Goal: Transaction & Acquisition: Register for event/course

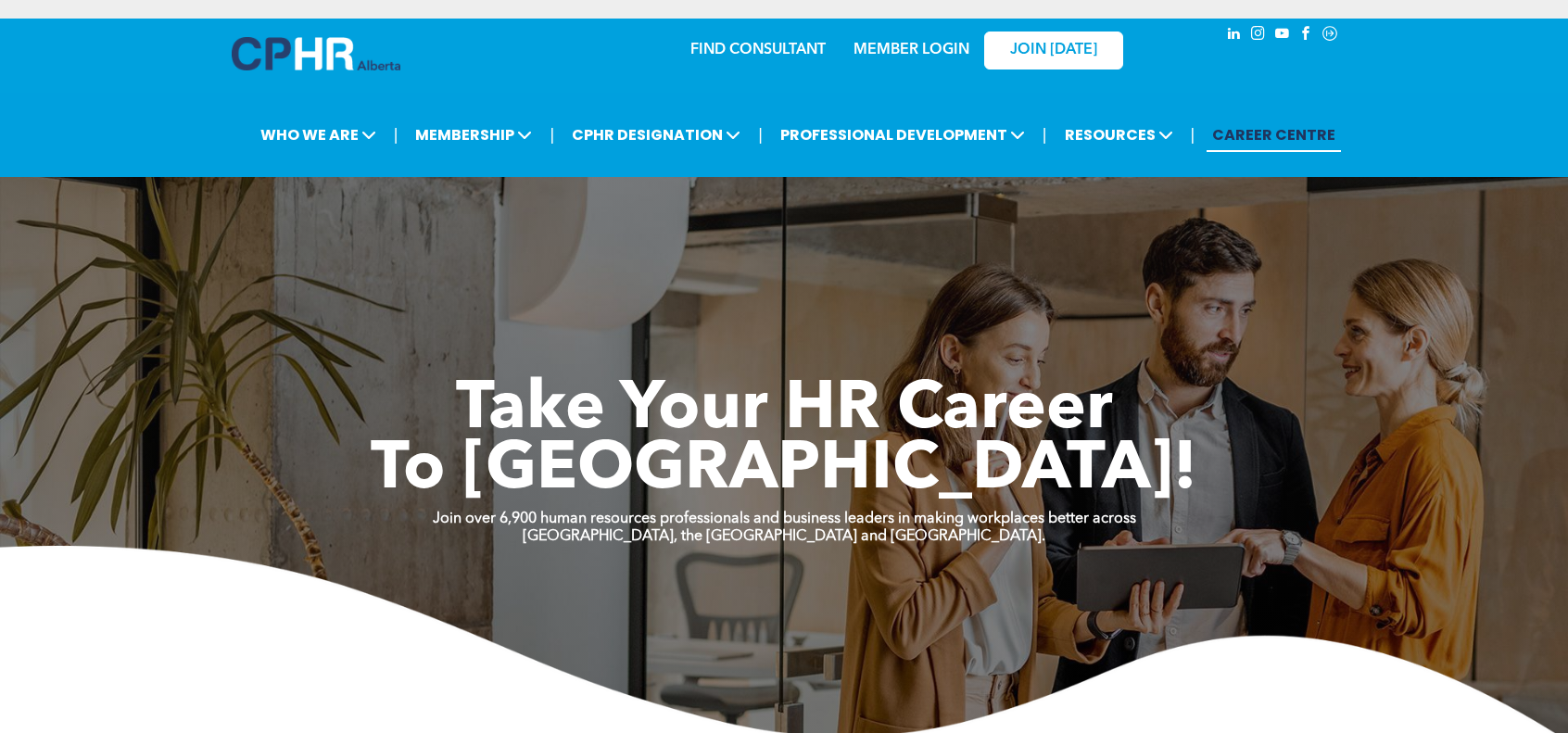
click at [628, 464] on span "To New Heights!" at bounding box center [784, 471] width 826 height 66
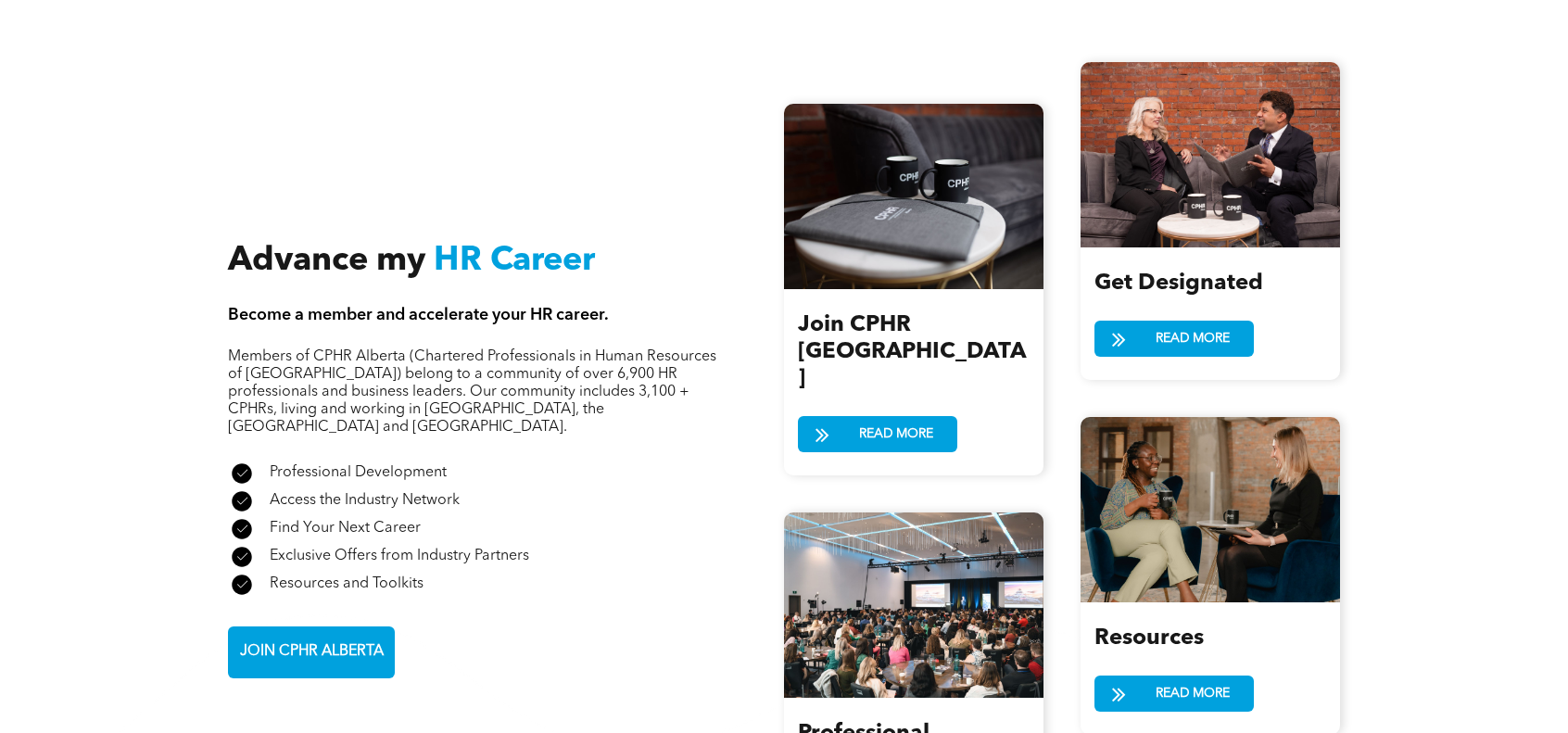
scroll to position [2224, 0]
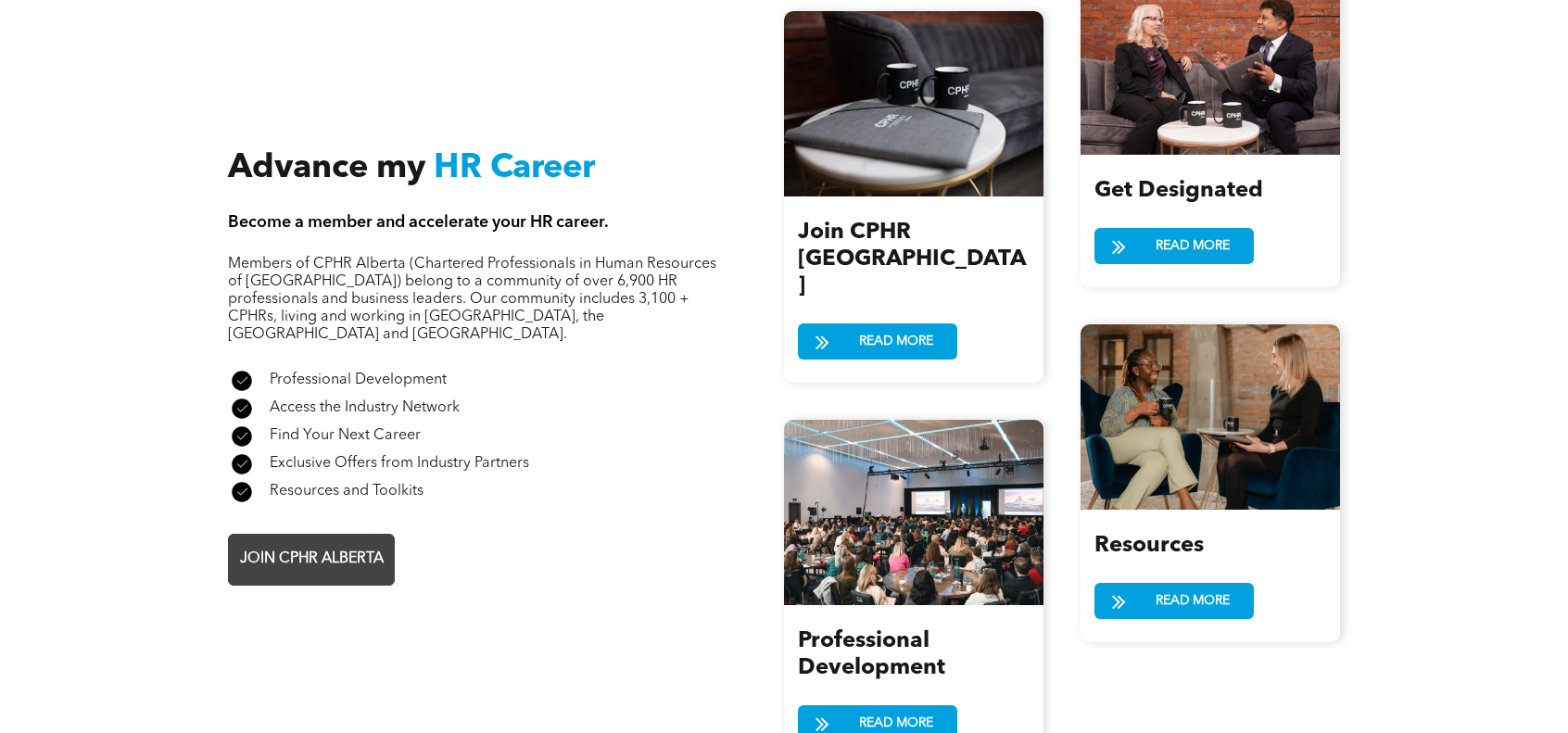
click at [337, 541] on span "JOIN CPHR ALBERTA" at bounding box center [312, 559] width 156 height 36
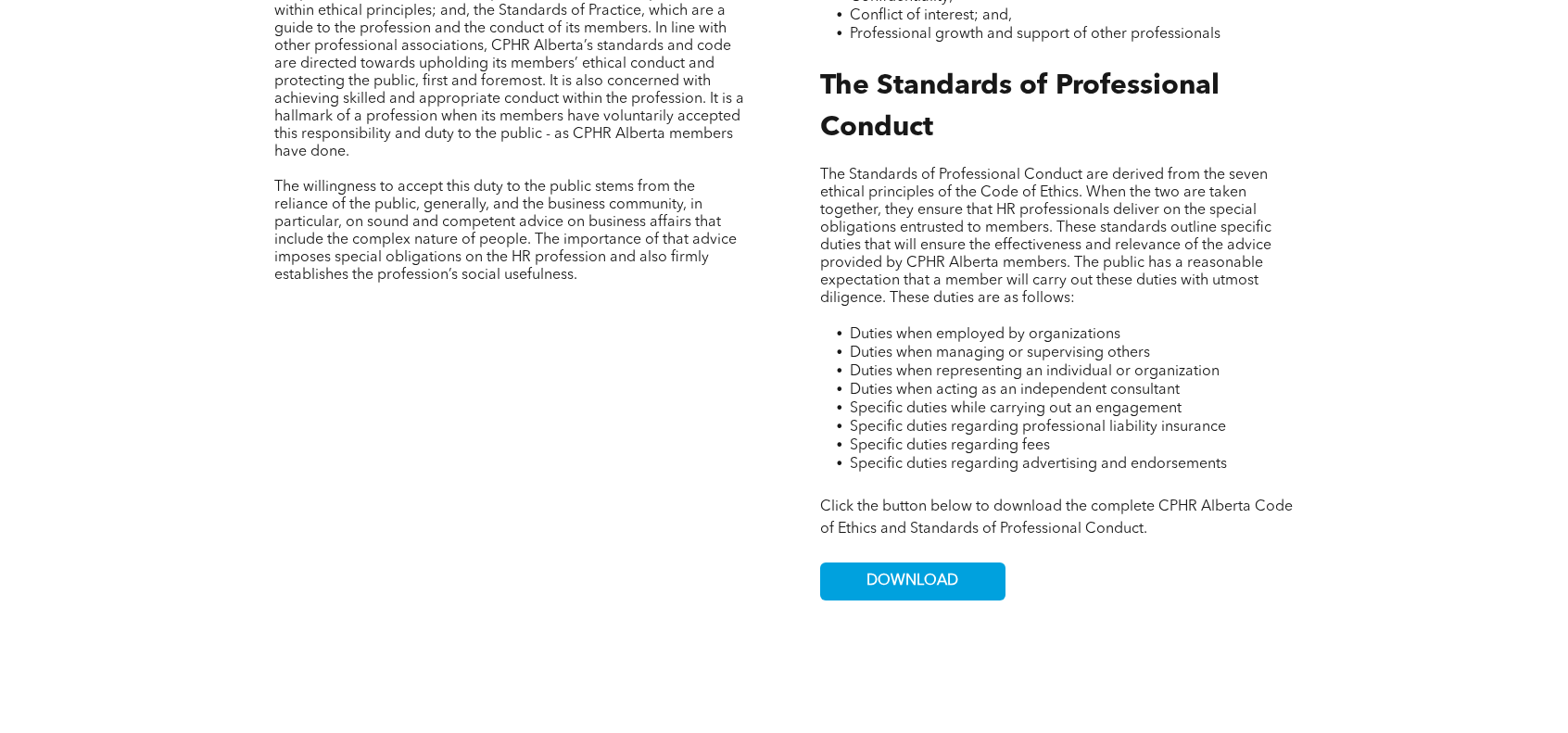
scroll to position [1029, 0]
click at [909, 588] on span "DOWNLOAD" at bounding box center [912, 582] width 92 height 18
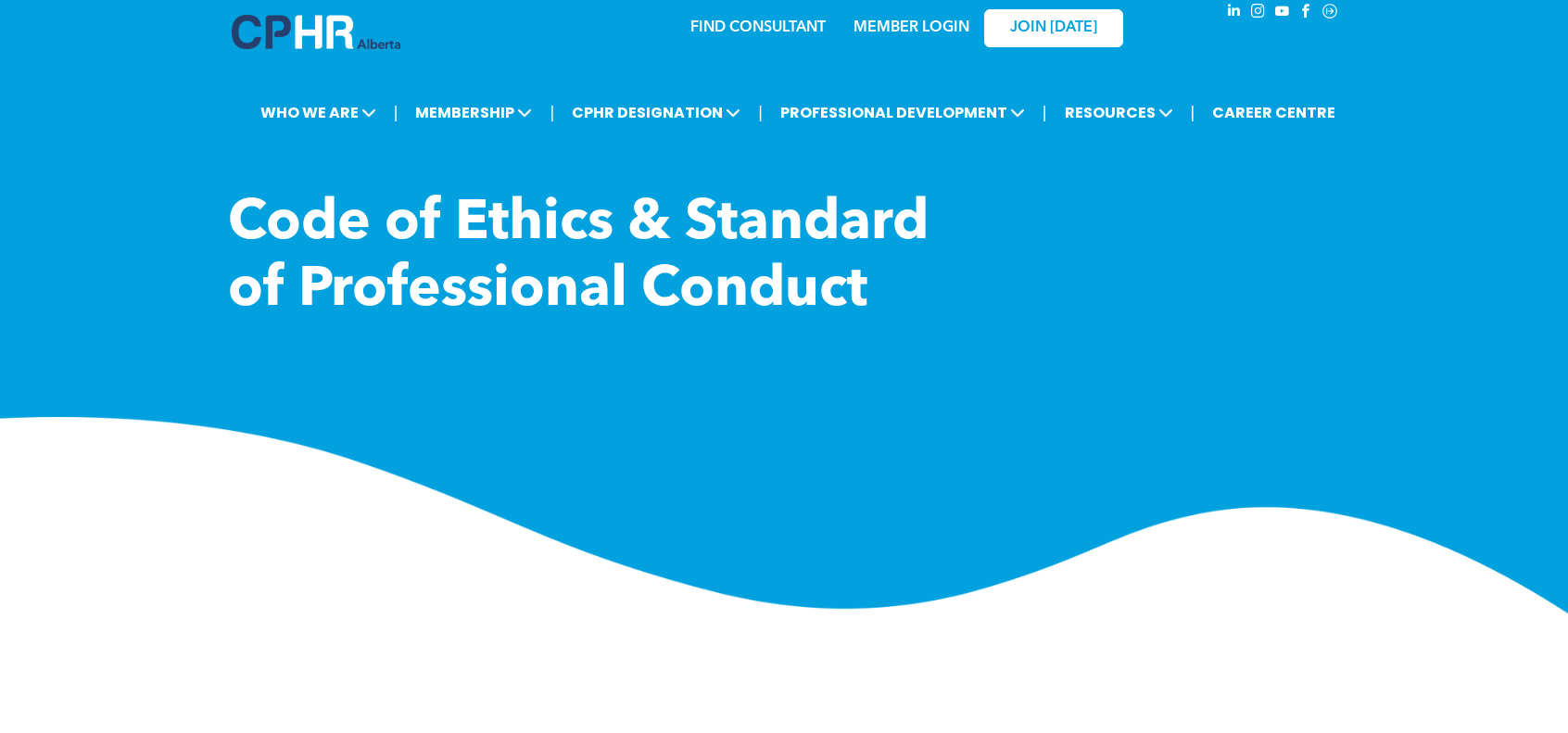
scroll to position [0, 0]
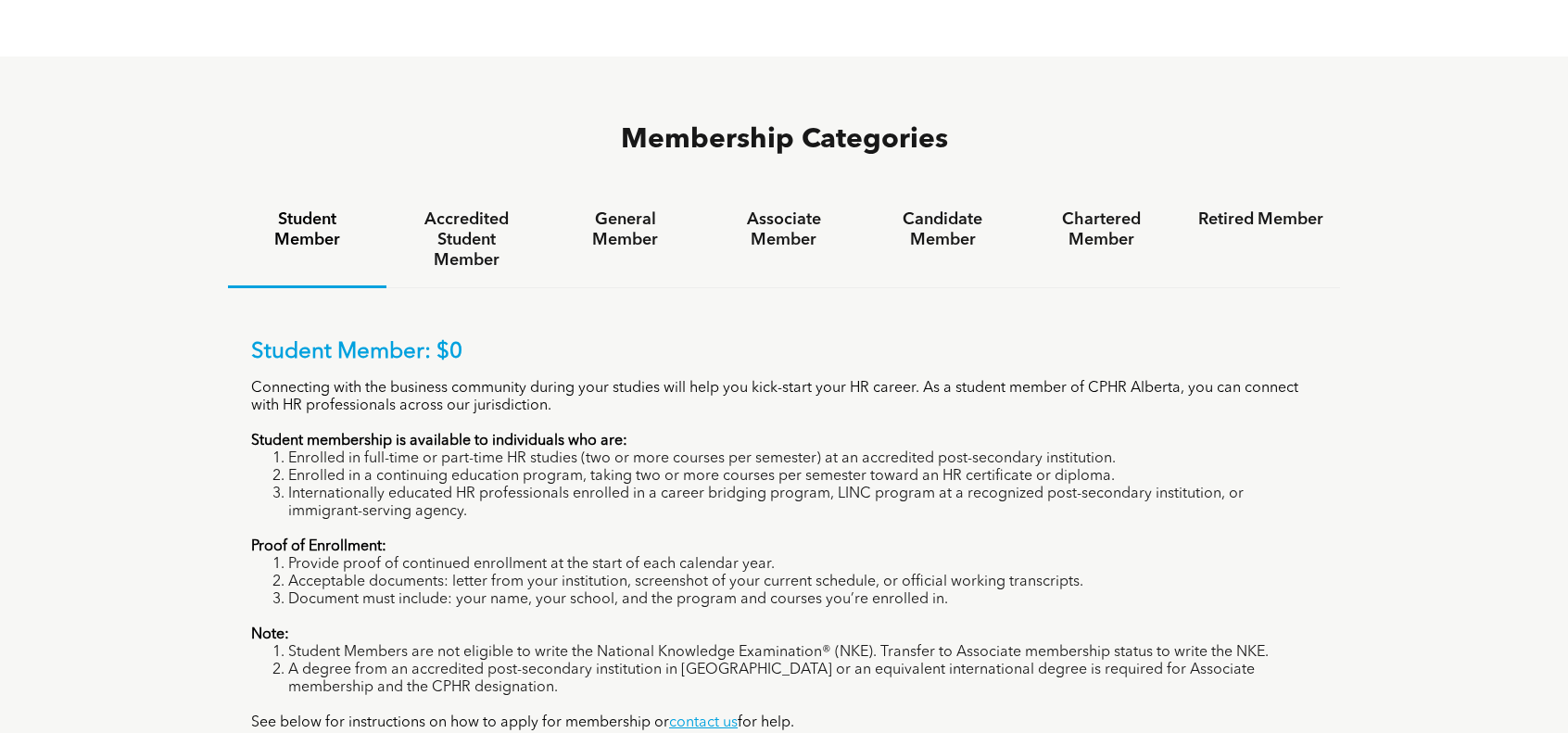
scroll to position [1298, 0]
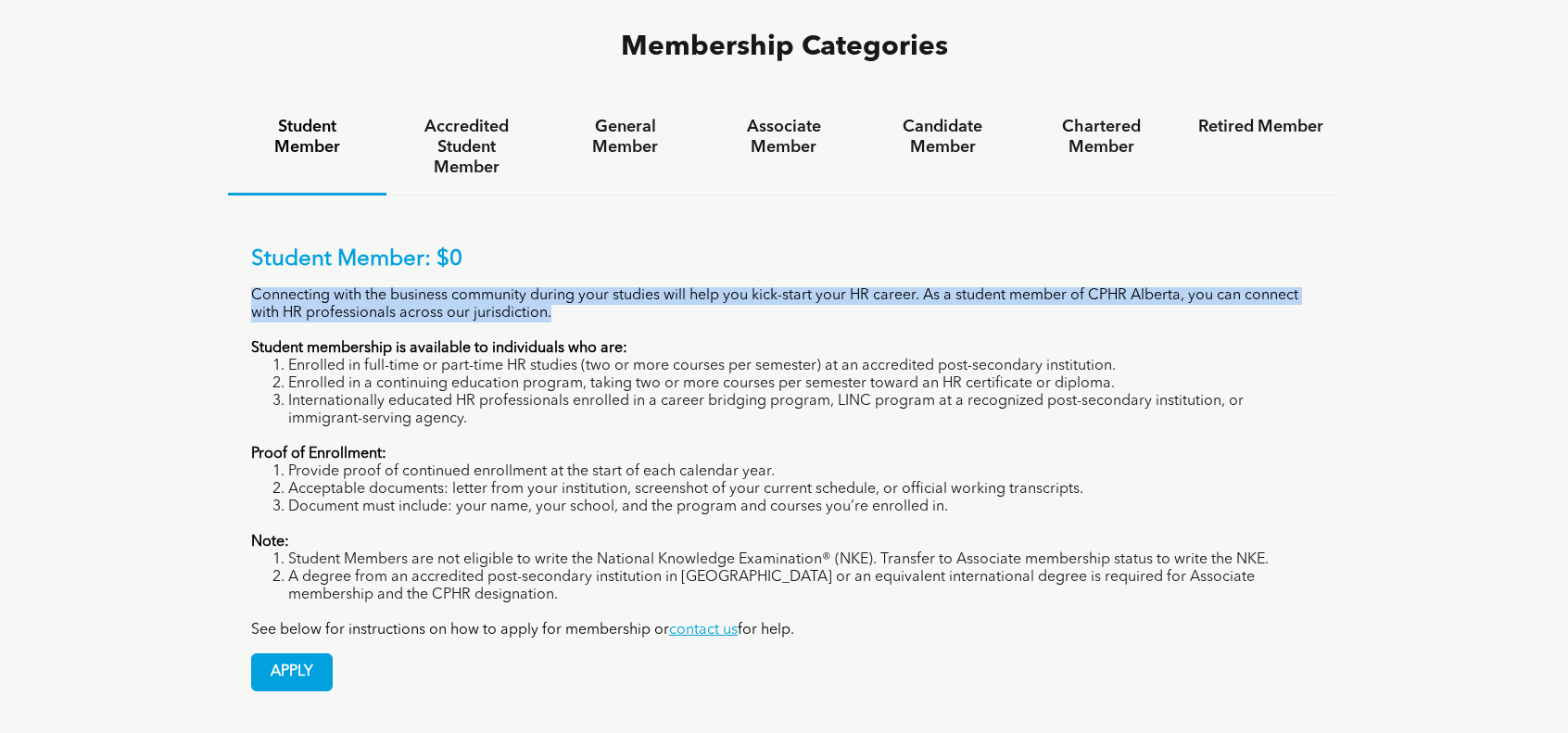
drag, startPoint x: 250, startPoint y: 237, endPoint x: 574, endPoint y: 254, distance: 324.4
click at [574, 287] on p "Connecting with the business community during your studies will help you kick-s…" at bounding box center [784, 305] width 1066 height 35
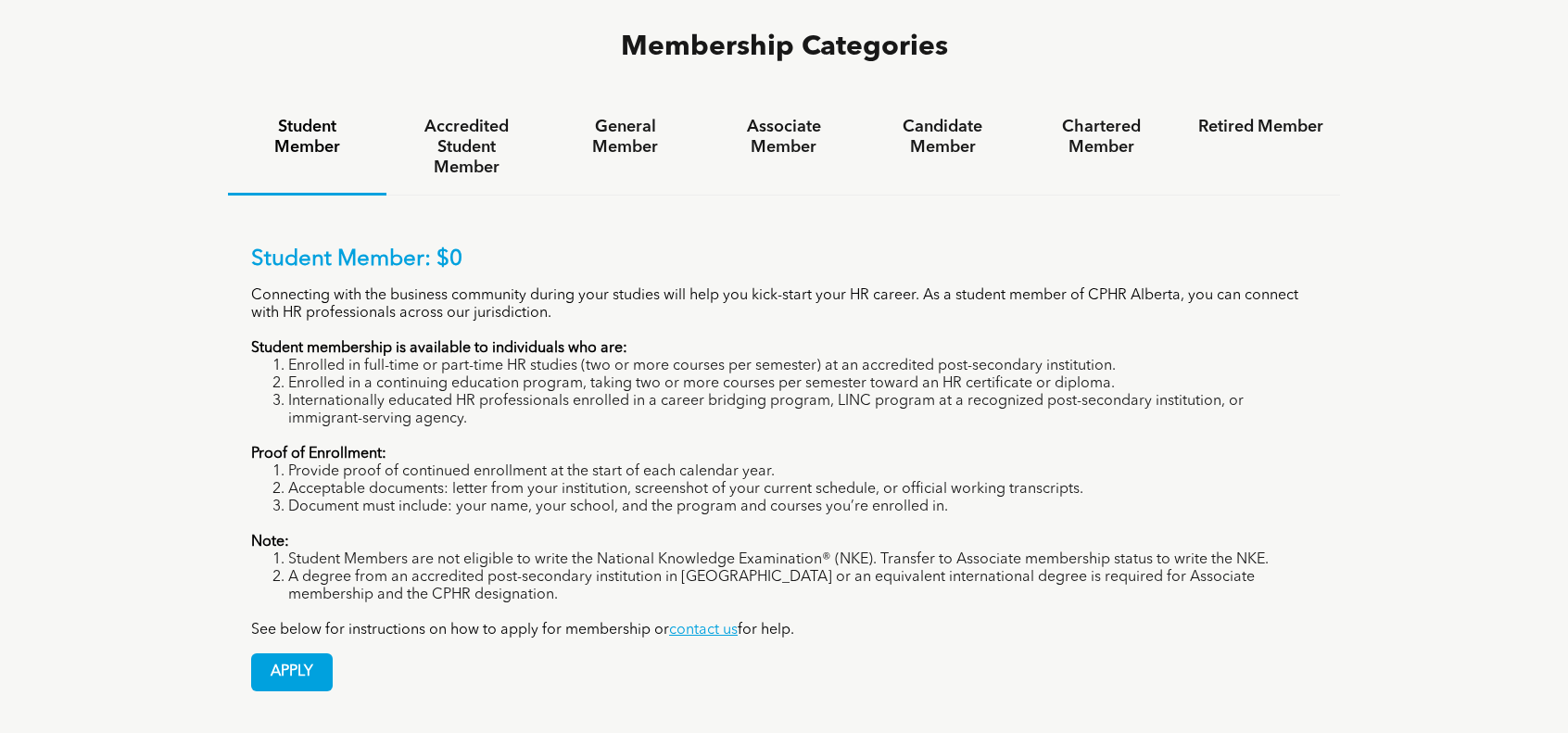
drag, startPoint x: 537, startPoint y: 240, endPoint x: 1166, endPoint y: 295, distance: 631.4
click at [1166, 340] on p "Student membership is available to individuals who are:" at bounding box center [784, 349] width 1066 height 18
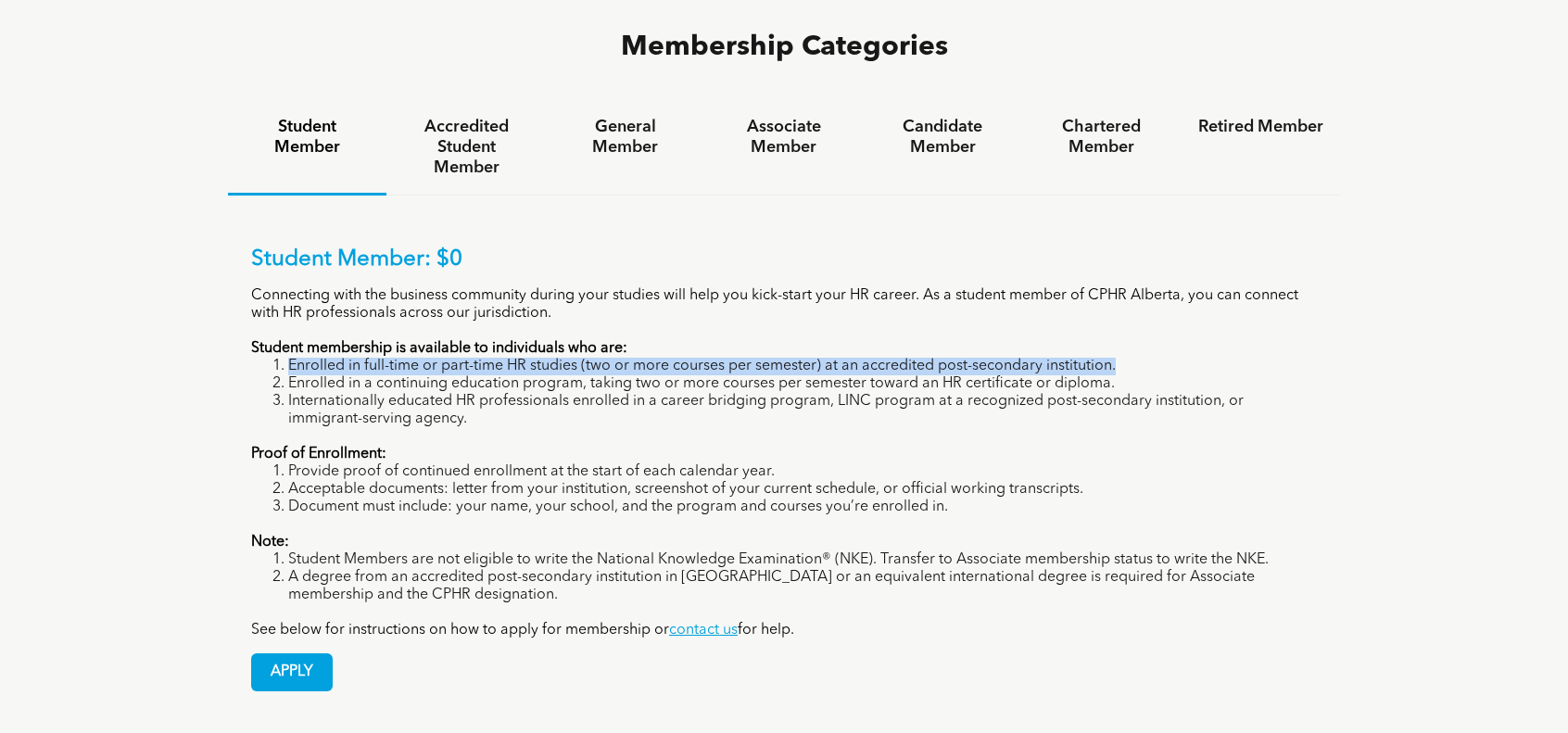
drag, startPoint x: 291, startPoint y: 306, endPoint x: 1124, endPoint y: 306, distance: 833.0
click at [1124, 358] on li "Enrolled in full-time or part-time HR studies (two or more courses per semester…" at bounding box center [802, 366] width 1029 height 18
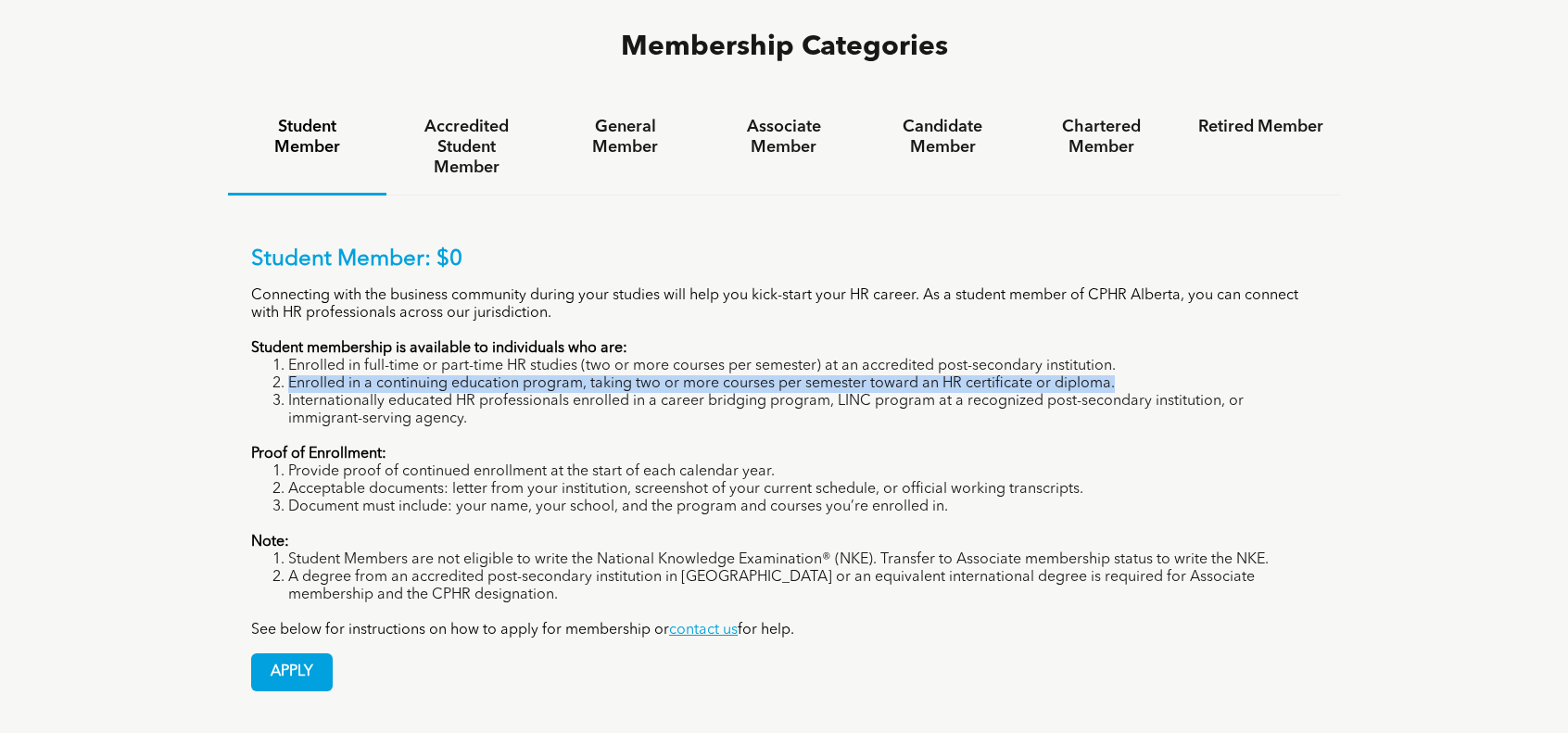
drag, startPoint x: 290, startPoint y: 325, endPoint x: 1157, endPoint y: 327, distance: 867.0
click at [1157, 375] on li "Enrolled in a continuing education program, taking two or more courses per seme…" at bounding box center [802, 384] width 1029 height 18
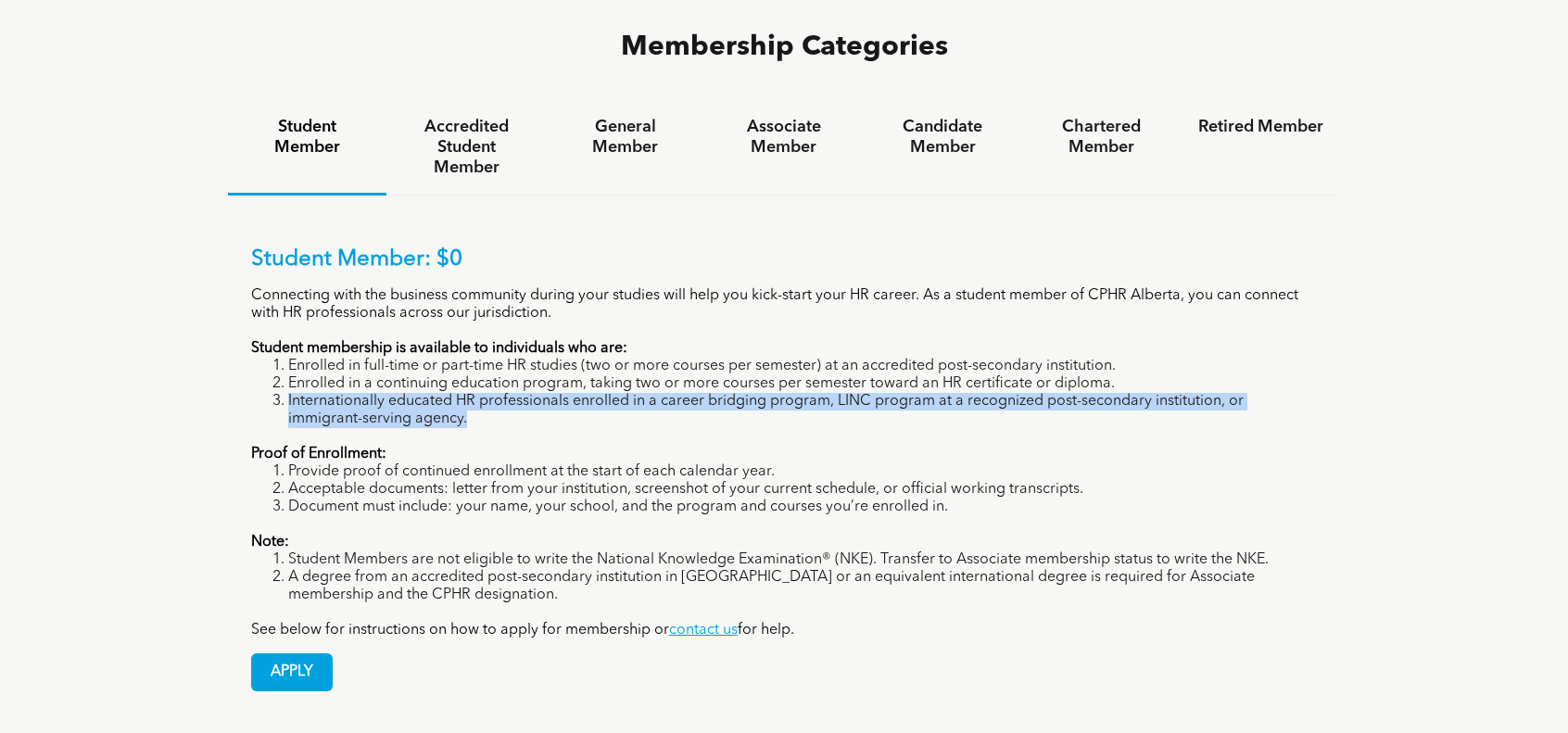
drag, startPoint x: 289, startPoint y: 346, endPoint x: 466, endPoint y: 357, distance: 177.3
click at [466, 393] on li "Internationally educated HR professionals enrolled in a career bridging program…" at bounding box center [802, 410] width 1029 height 35
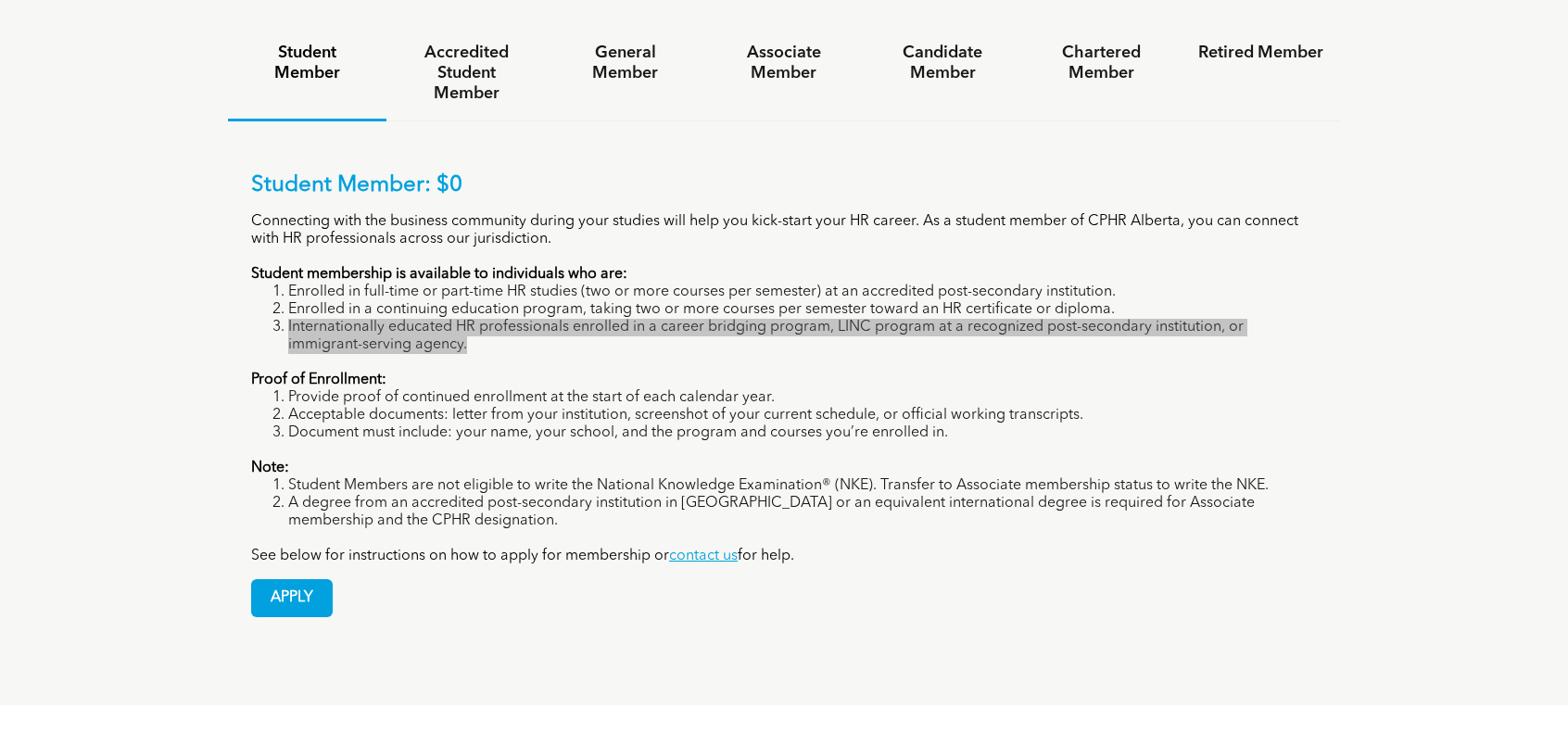
scroll to position [1391, 0]
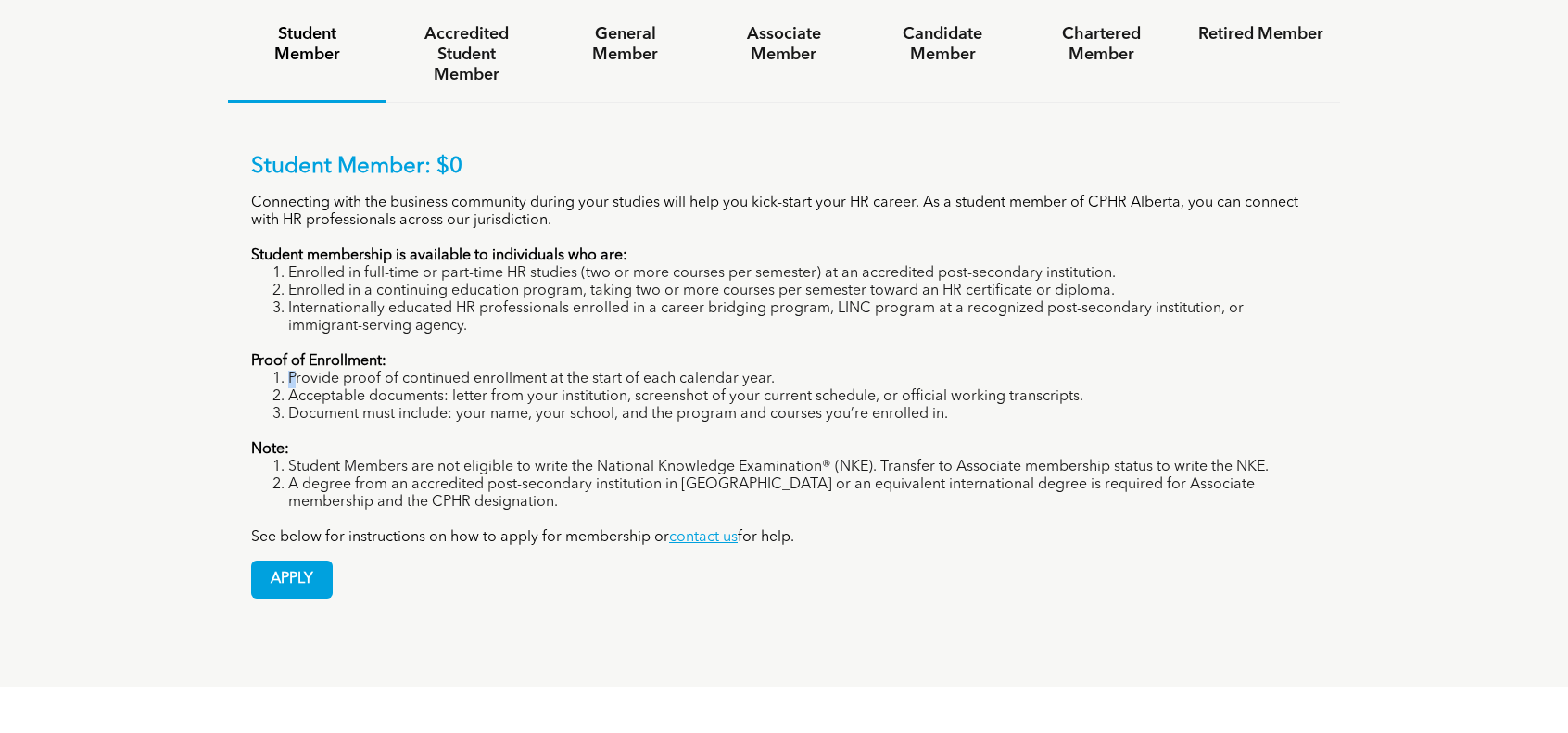
drag, startPoint x: 291, startPoint y: 325, endPoint x: 768, endPoint y: 310, distance: 477.2
click at [768, 310] on div "Student Member: $0 Connecting with the business community during your studies w…" at bounding box center [784, 350] width 1066 height 393
drag, startPoint x: 253, startPoint y: 303, endPoint x: 386, endPoint y: 299, distance: 133.1
click at [386, 354] on strong "Proof of Enrollment:" at bounding box center [318, 361] width 135 height 15
click at [519, 441] on p "Note:" at bounding box center [784, 450] width 1066 height 18
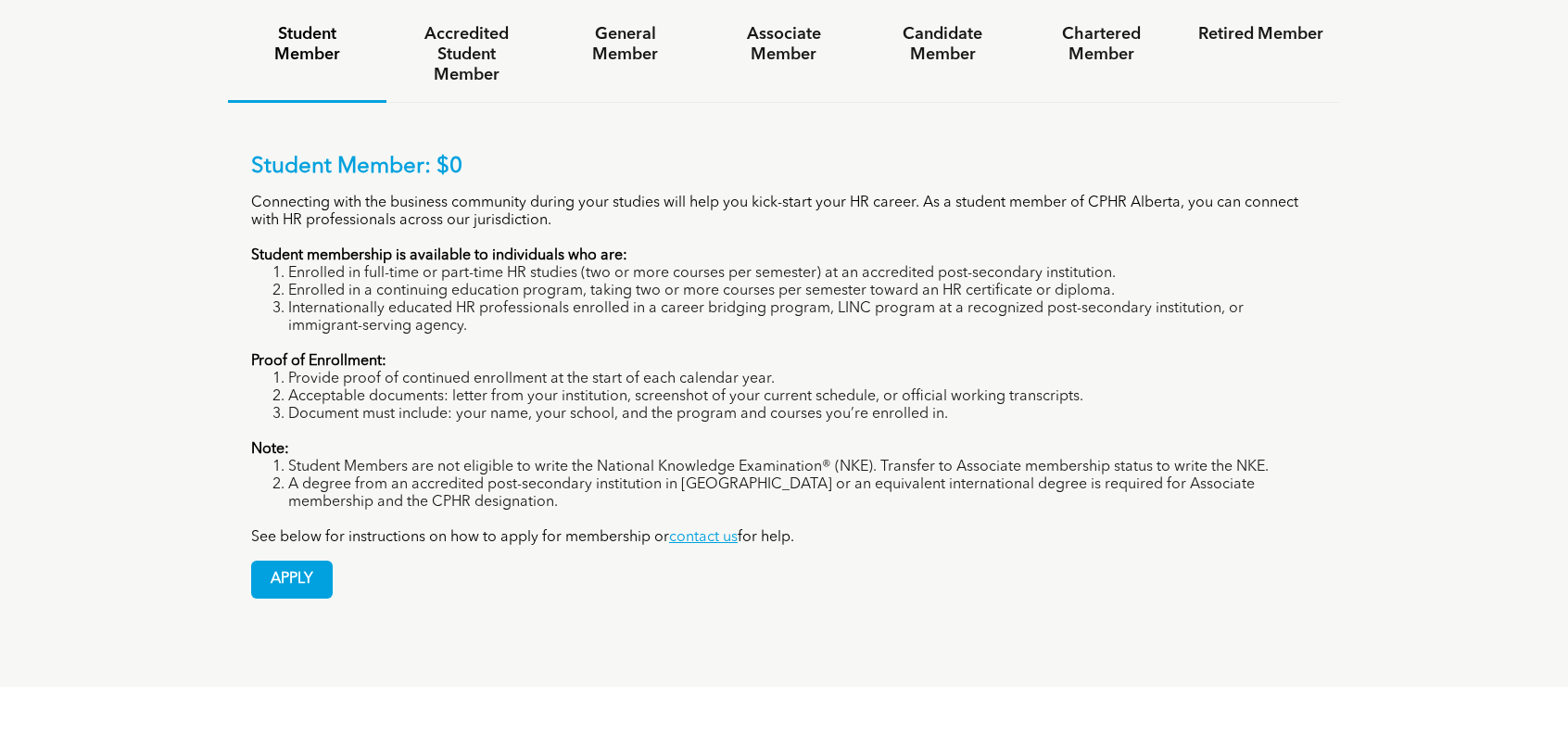
drag, startPoint x: 292, startPoint y: 328, endPoint x: 792, endPoint y: 320, distance: 500.1
click at [792, 370] on li "Provide proof of continued enrollment at the start of each calendar year." at bounding box center [802, 379] width 1029 height 18
drag, startPoint x: 249, startPoint y: 307, endPoint x: 401, endPoint y: 307, distance: 152.0
click at [401, 307] on div "Student Member: $0 Connecting with the business community during your studies w…" at bounding box center [784, 362] width 1112 height 519
drag, startPoint x: 374, startPoint y: 296, endPoint x: 244, endPoint y: 304, distance: 130.2
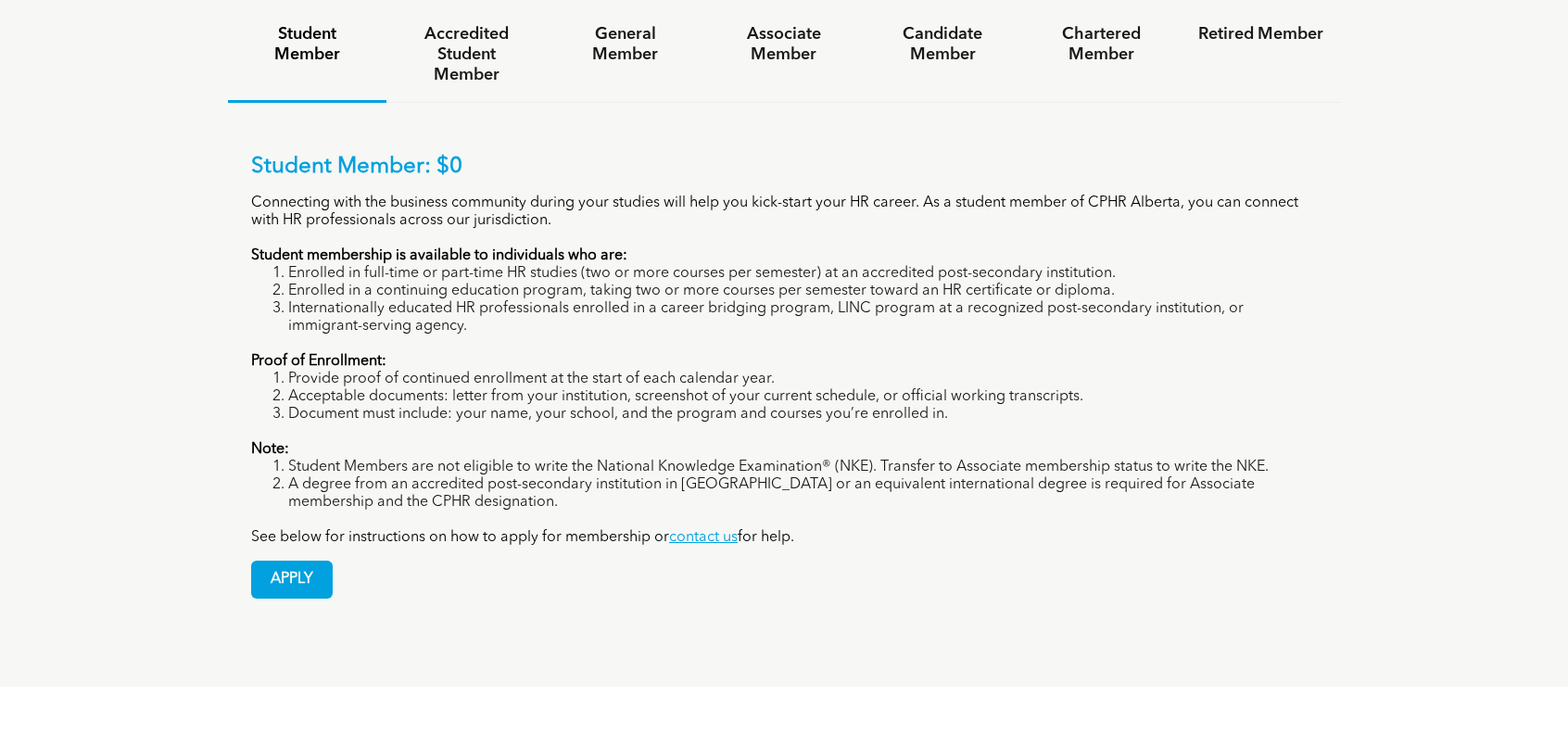
click at [244, 304] on div "Student Member: $0 Connecting with the business community during your studies w…" at bounding box center [784, 362] width 1112 height 519
drag, startPoint x: 255, startPoint y: 299, endPoint x: 393, endPoint y: 312, distance: 138.6
click at [393, 353] on p "Proof of Enrollment:" at bounding box center [784, 362] width 1066 height 18
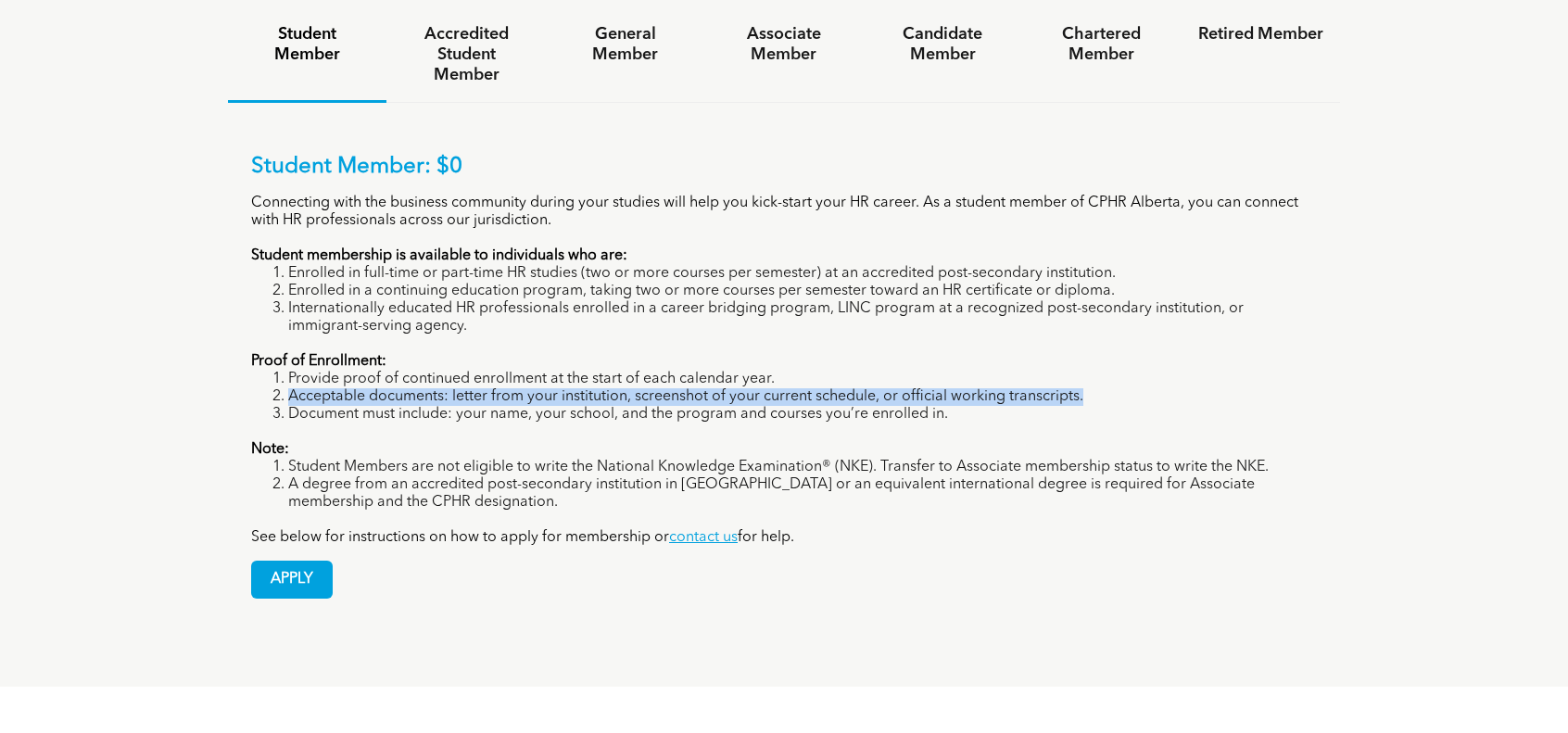
drag, startPoint x: 290, startPoint y: 338, endPoint x: 1108, endPoint y: 343, distance: 818.0
click at [1108, 388] on li "Acceptable documents: letter from your institution, screenshot of your current …" at bounding box center [802, 397] width 1029 height 18
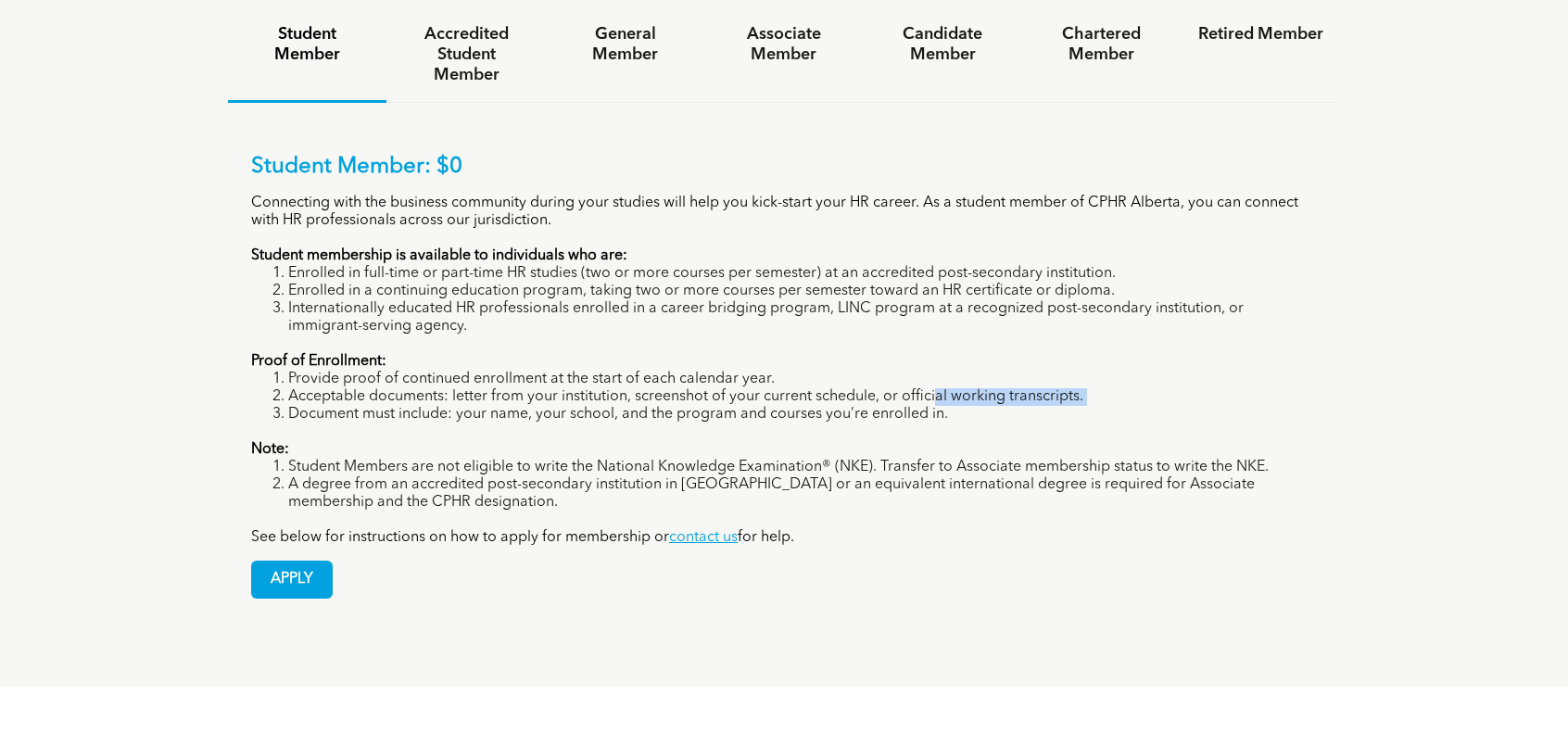
drag, startPoint x: 293, startPoint y: 361, endPoint x: 936, endPoint y: 346, distance: 643.2
click at [936, 370] on ol "Provide proof of continued enrollment at the start of each calendar year. Accep…" at bounding box center [784, 397] width 1066 height 53
drag, startPoint x: 251, startPoint y: 308, endPoint x: 392, endPoint y: 298, distance: 141.4
click at [392, 353] on p "Proof of Enrollment:" at bounding box center [784, 362] width 1066 height 18
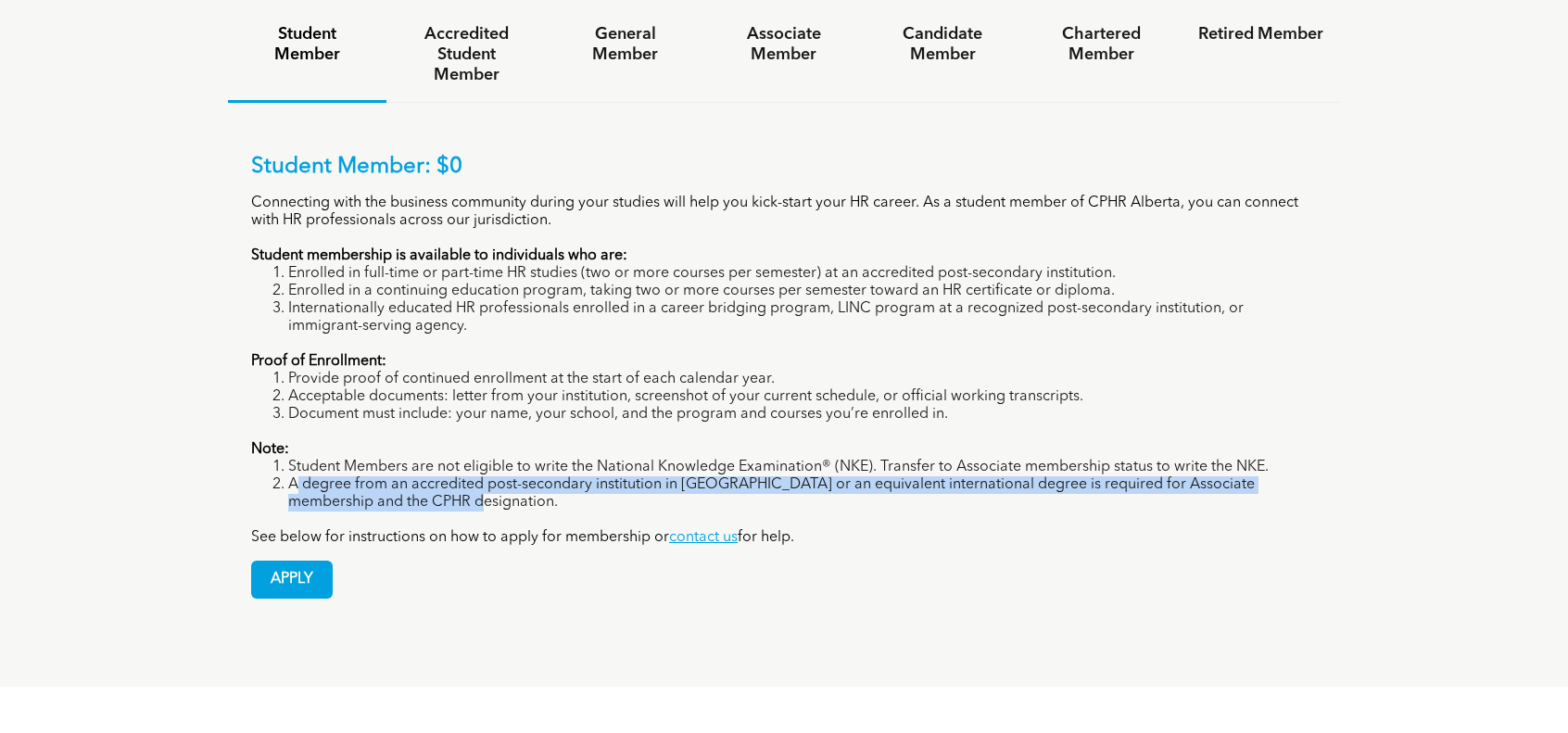
drag, startPoint x: 294, startPoint y: 424, endPoint x: 418, endPoint y: 451, distance: 126.9
click at [418, 477] on li "A degree from an accredited post-secondary institution in [GEOGRAPHIC_DATA] or …" at bounding box center [802, 495] width 1029 height 35
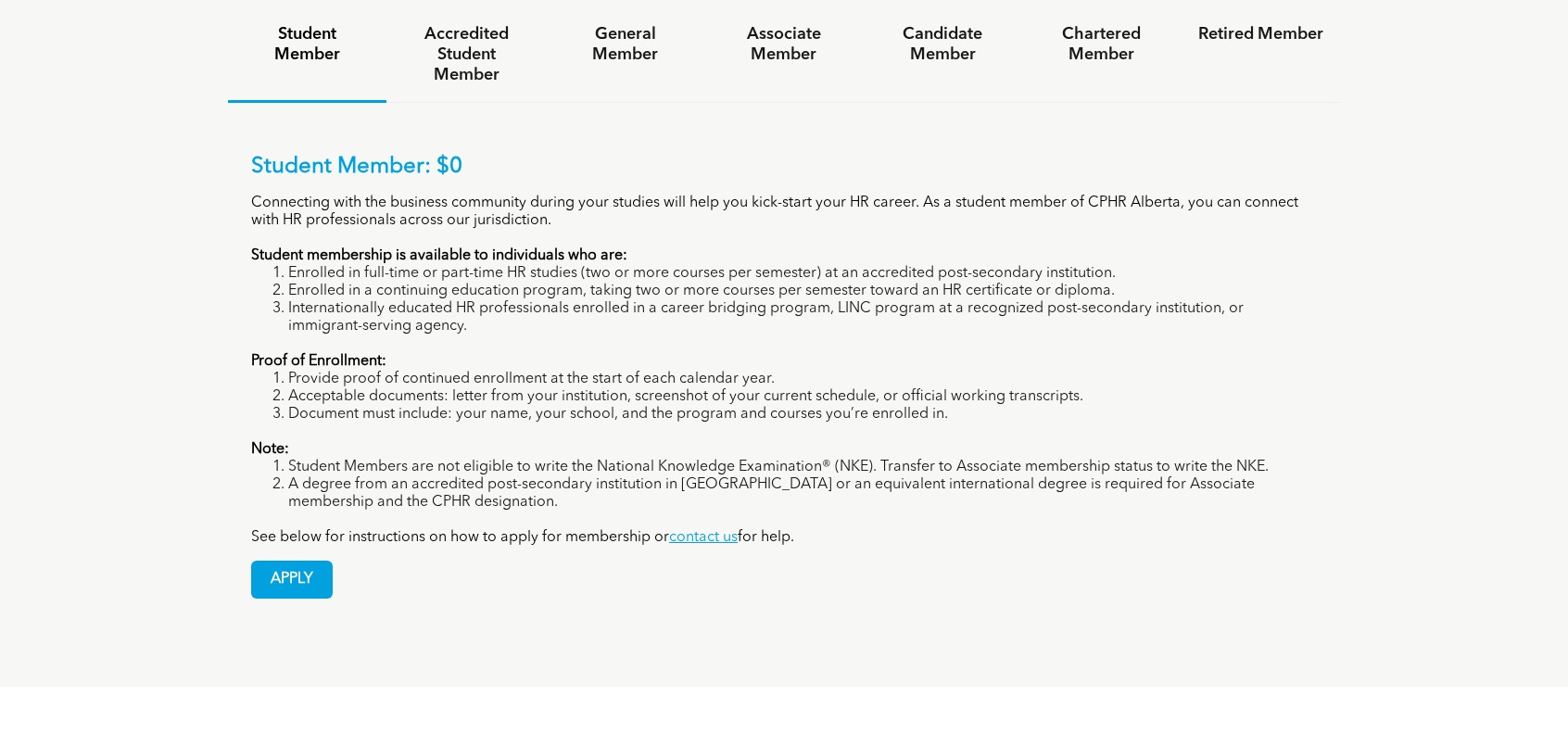
click at [605, 549] on div "Student Member: $0 Connecting with the business community during your studies w…" at bounding box center [784, 362] width 1112 height 519
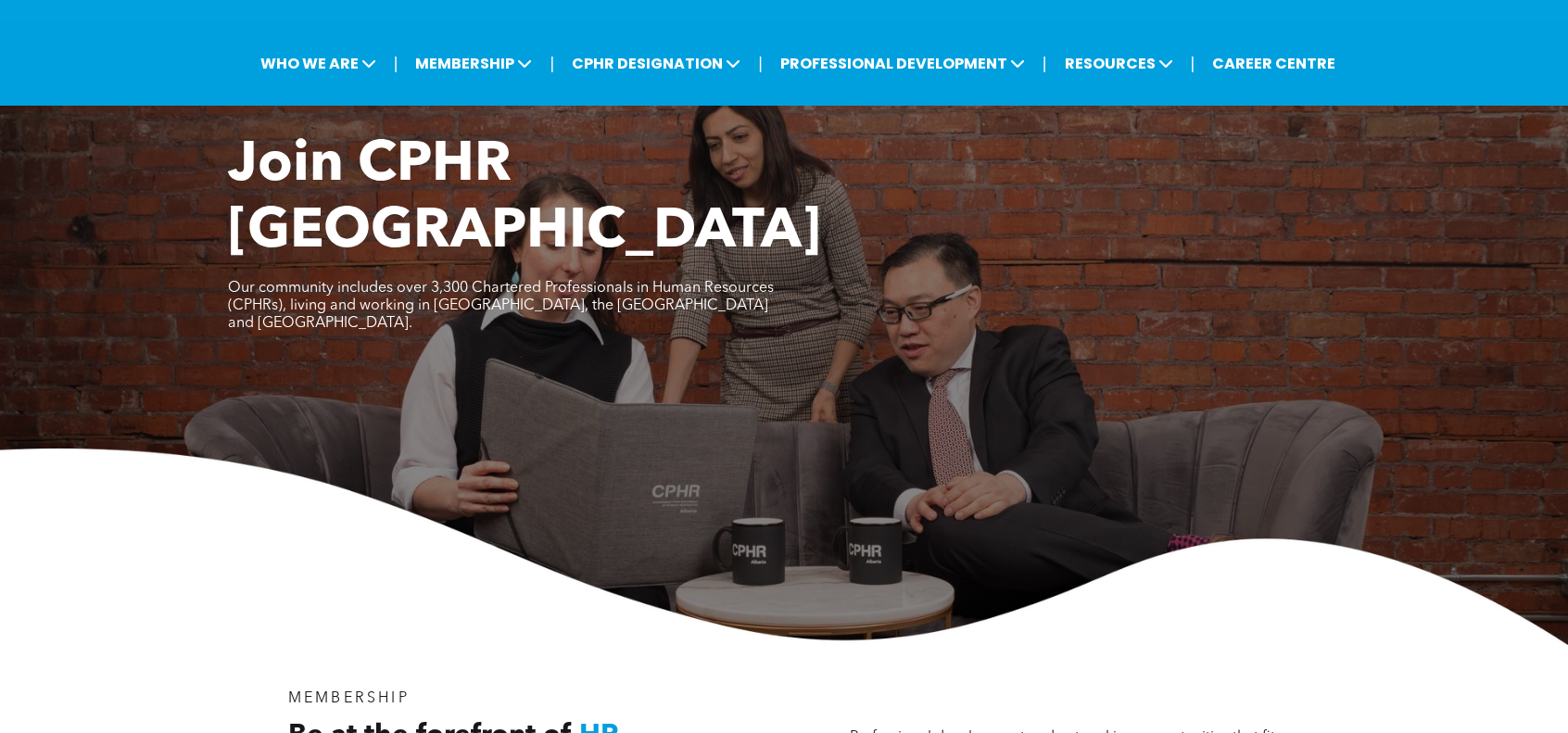
scroll to position [0, 0]
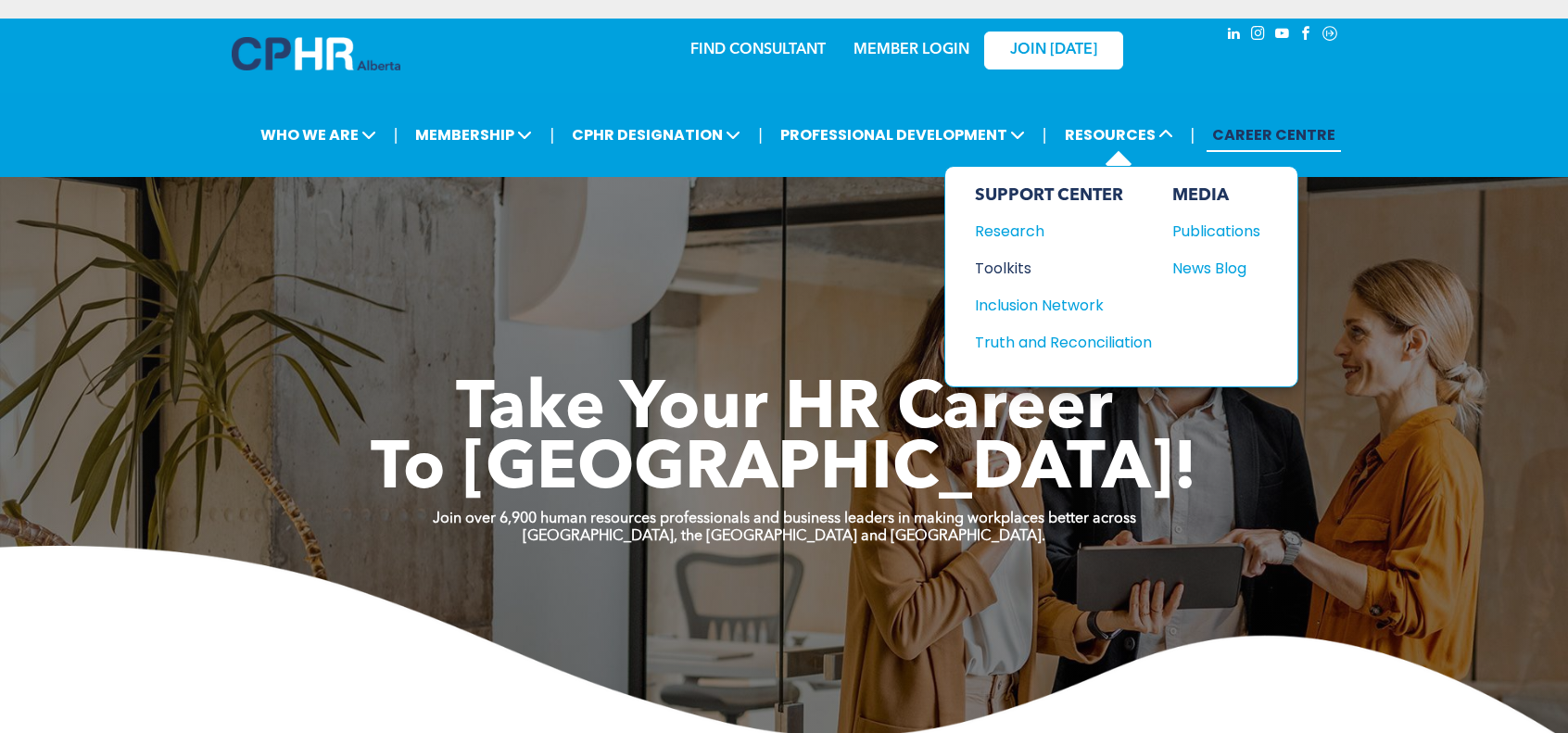
click at [1006, 269] on div "Toolkits" at bounding box center [1054, 269] width 159 height 23
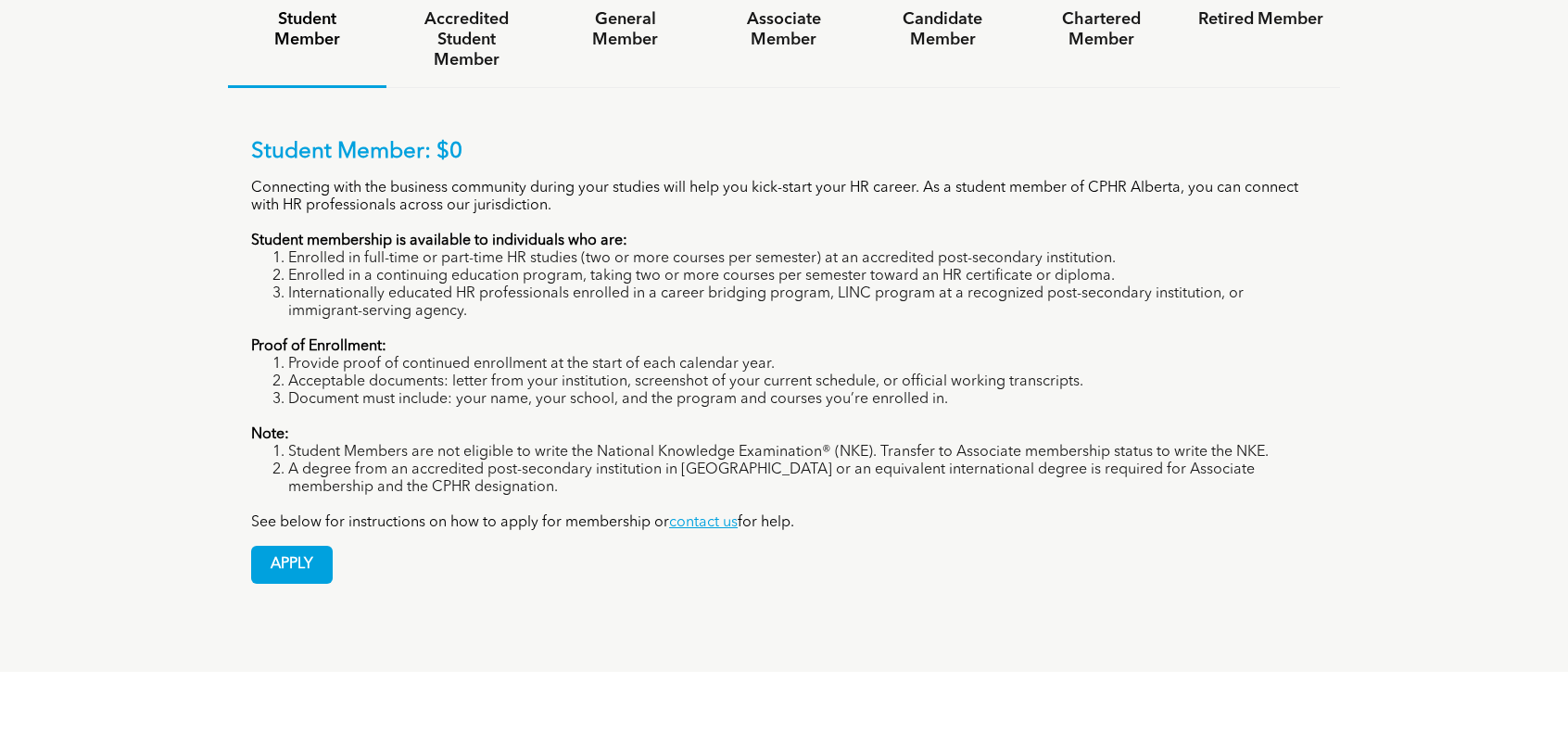
scroll to position [1391, 0]
